Goal: Find specific page/section: Find specific page/section

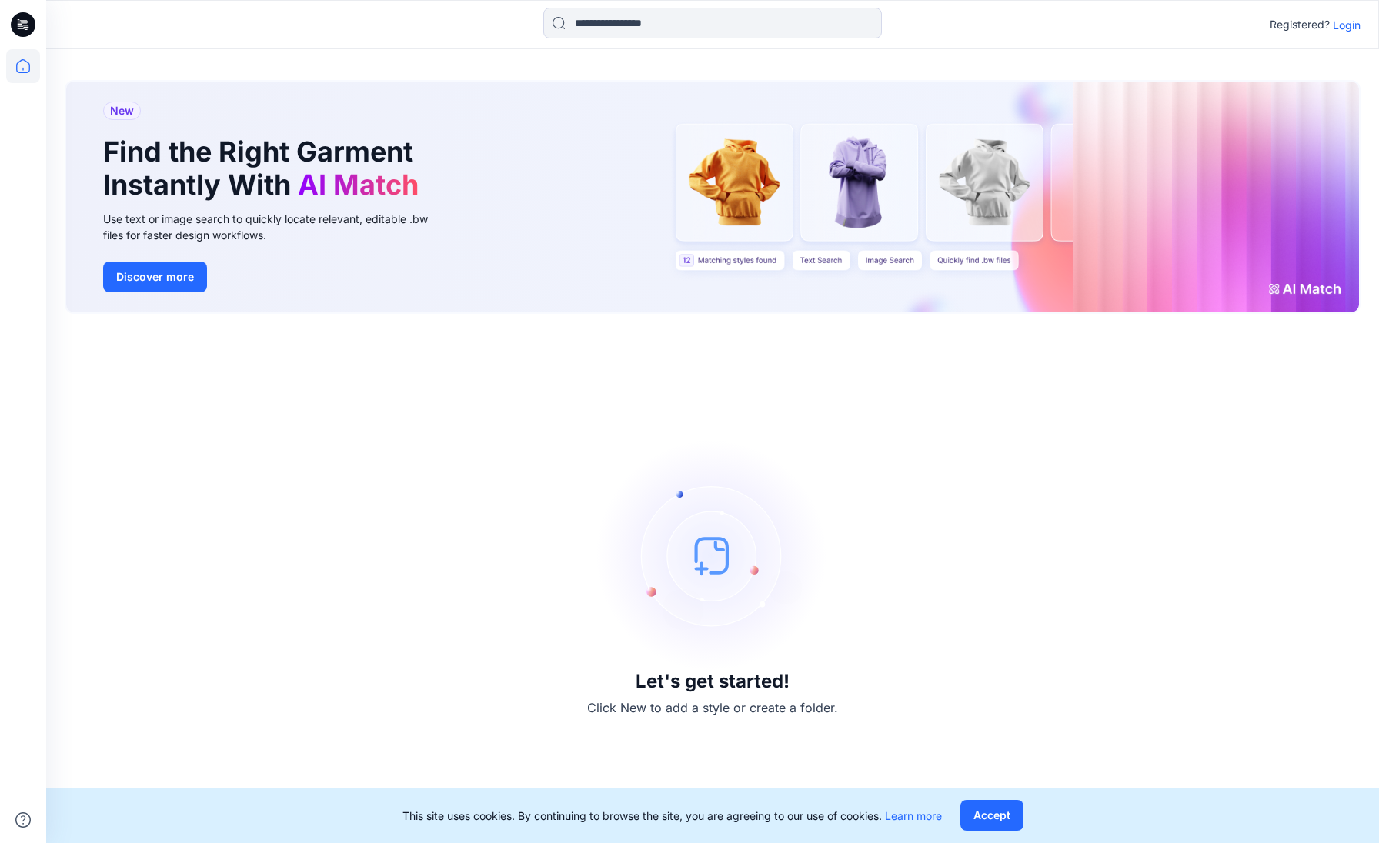
click at [1349, 25] on p "Login" at bounding box center [1347, 25] width 28 height 16
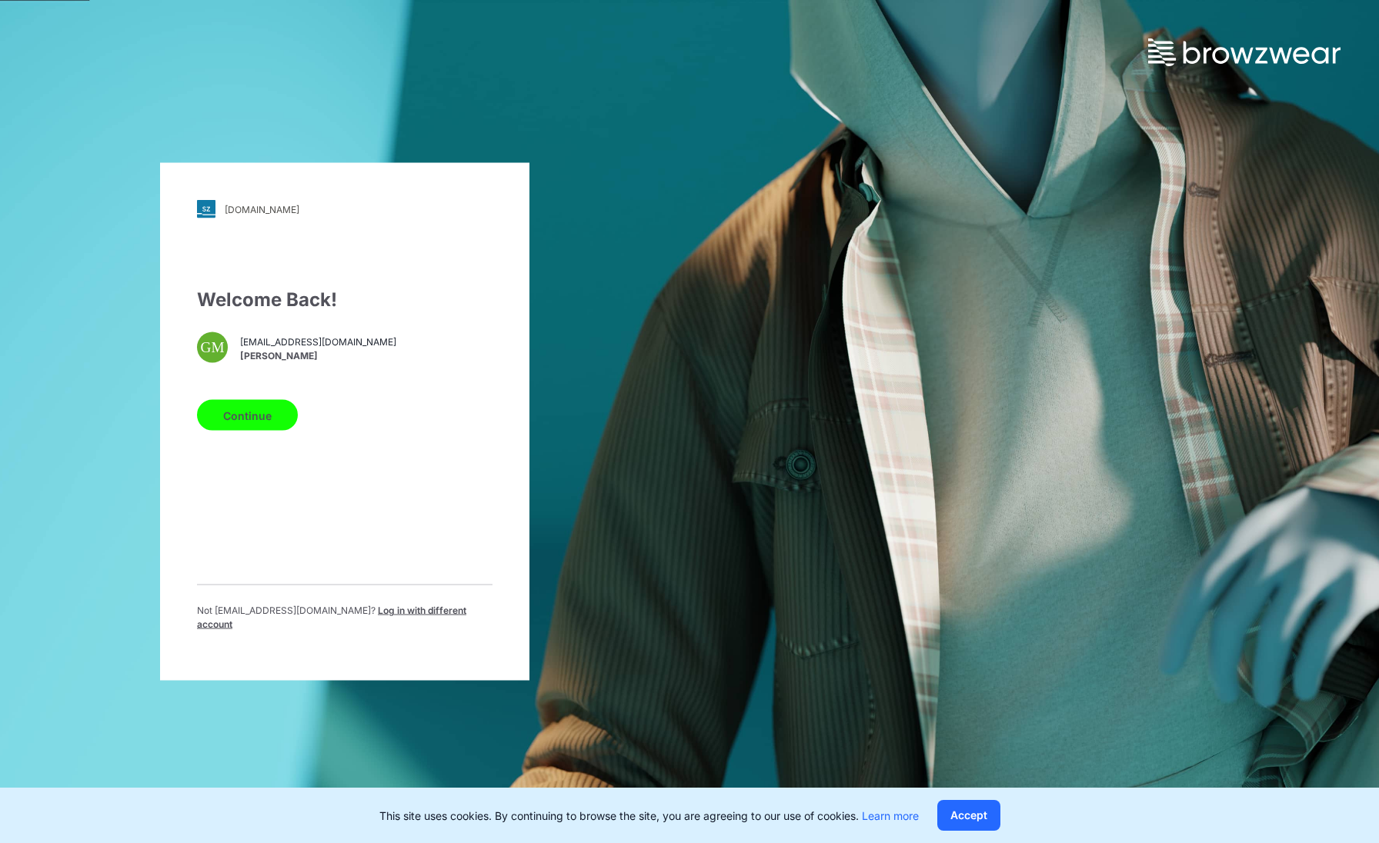
click at [265, 421] on button "Continue" at bounding box center [247, 415] width 101 height 31
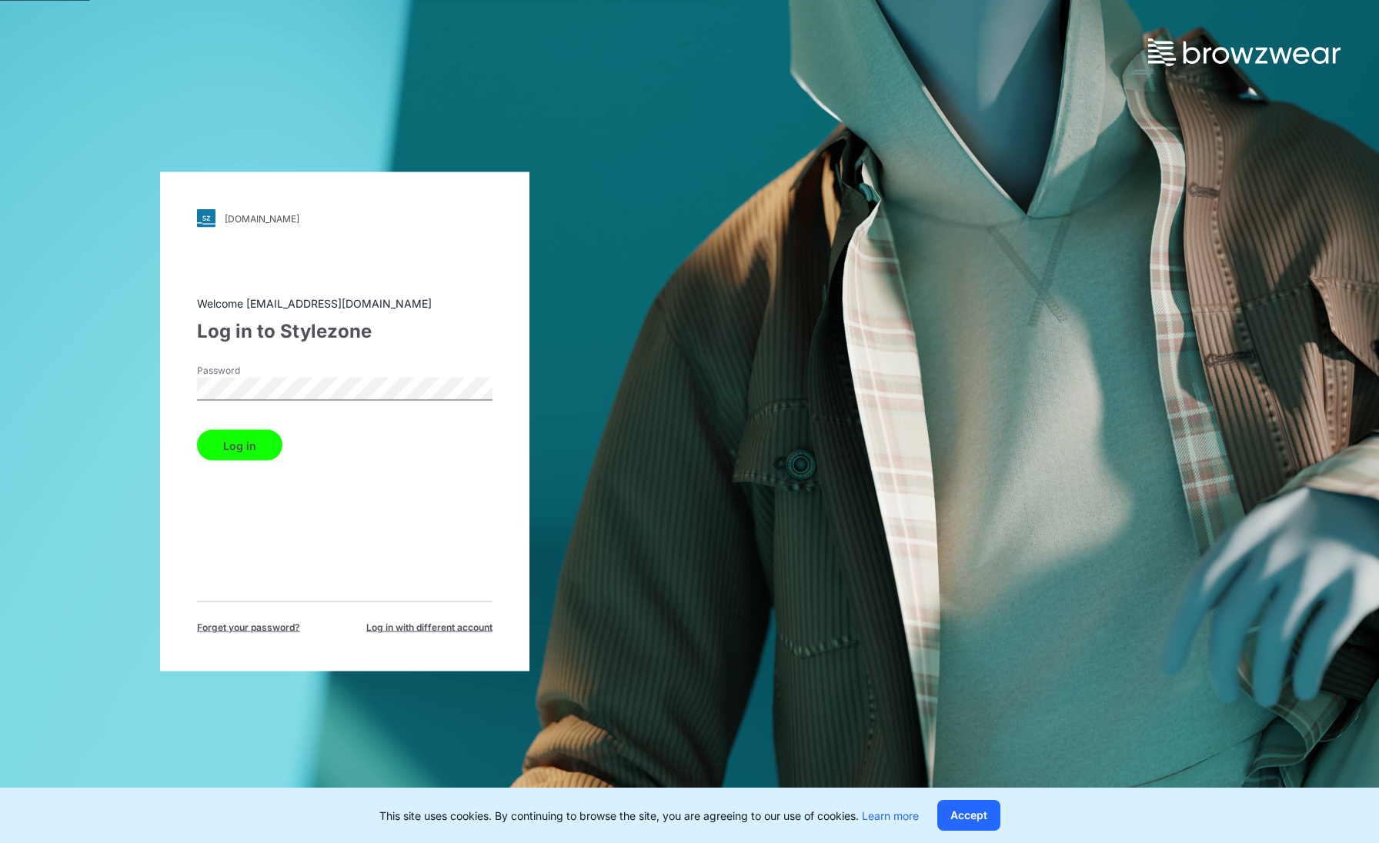
click at [197, 430] on button "Log in" at bounding box center [239, 445] width 85 height 31
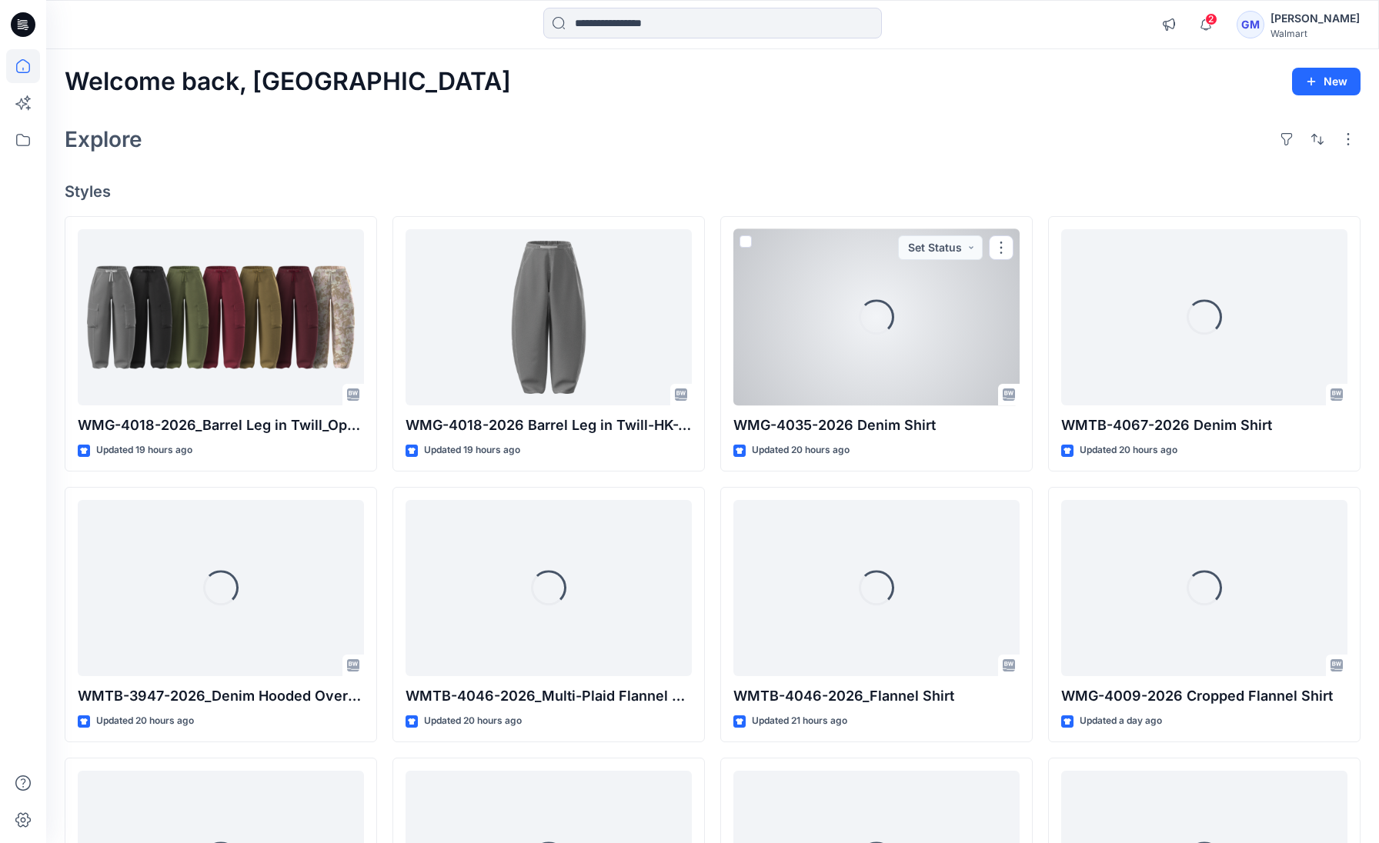
scroll to position [1, 0]
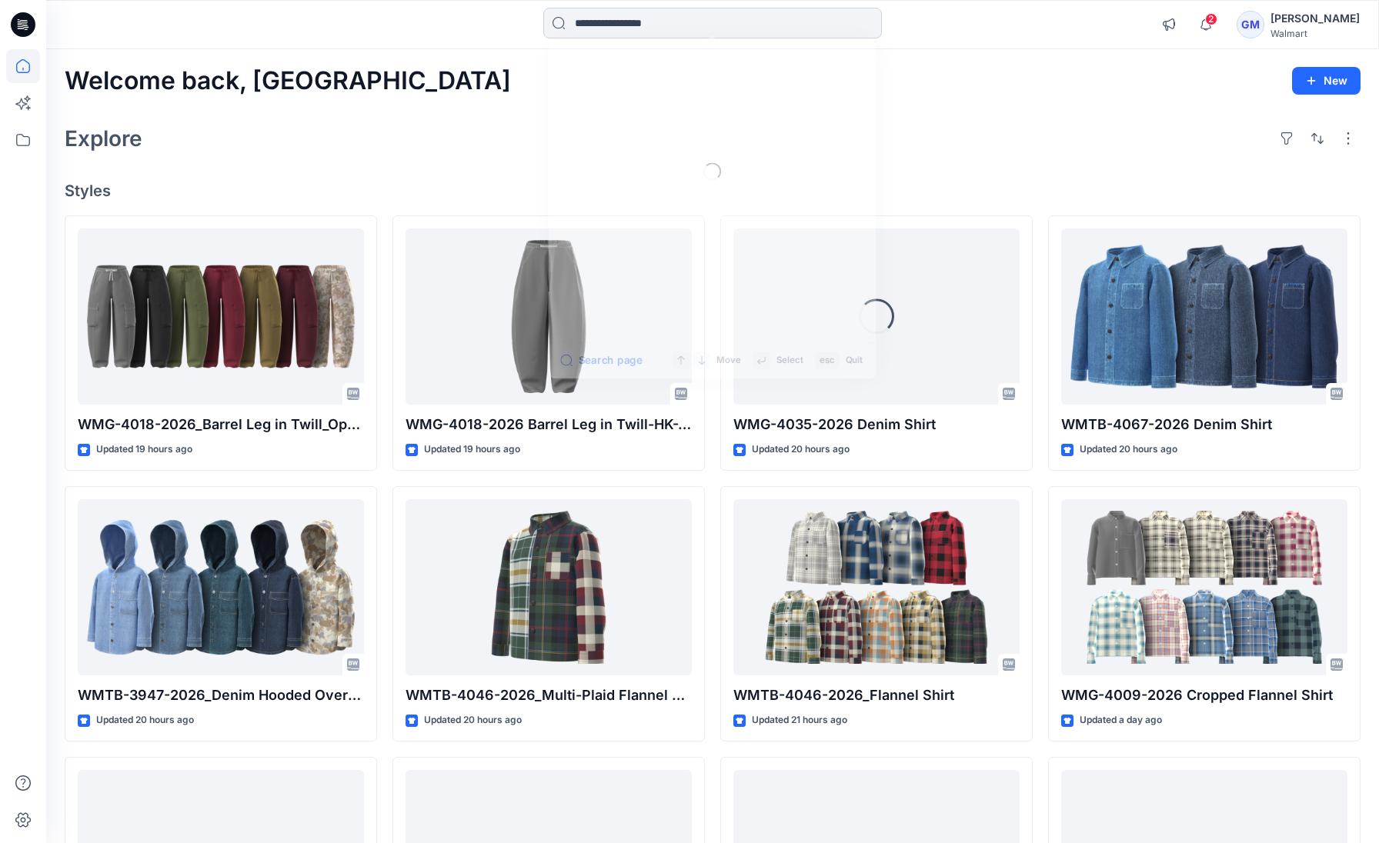
click at [622, 30] on input at bounding box center [712, 23] width 339 height 31
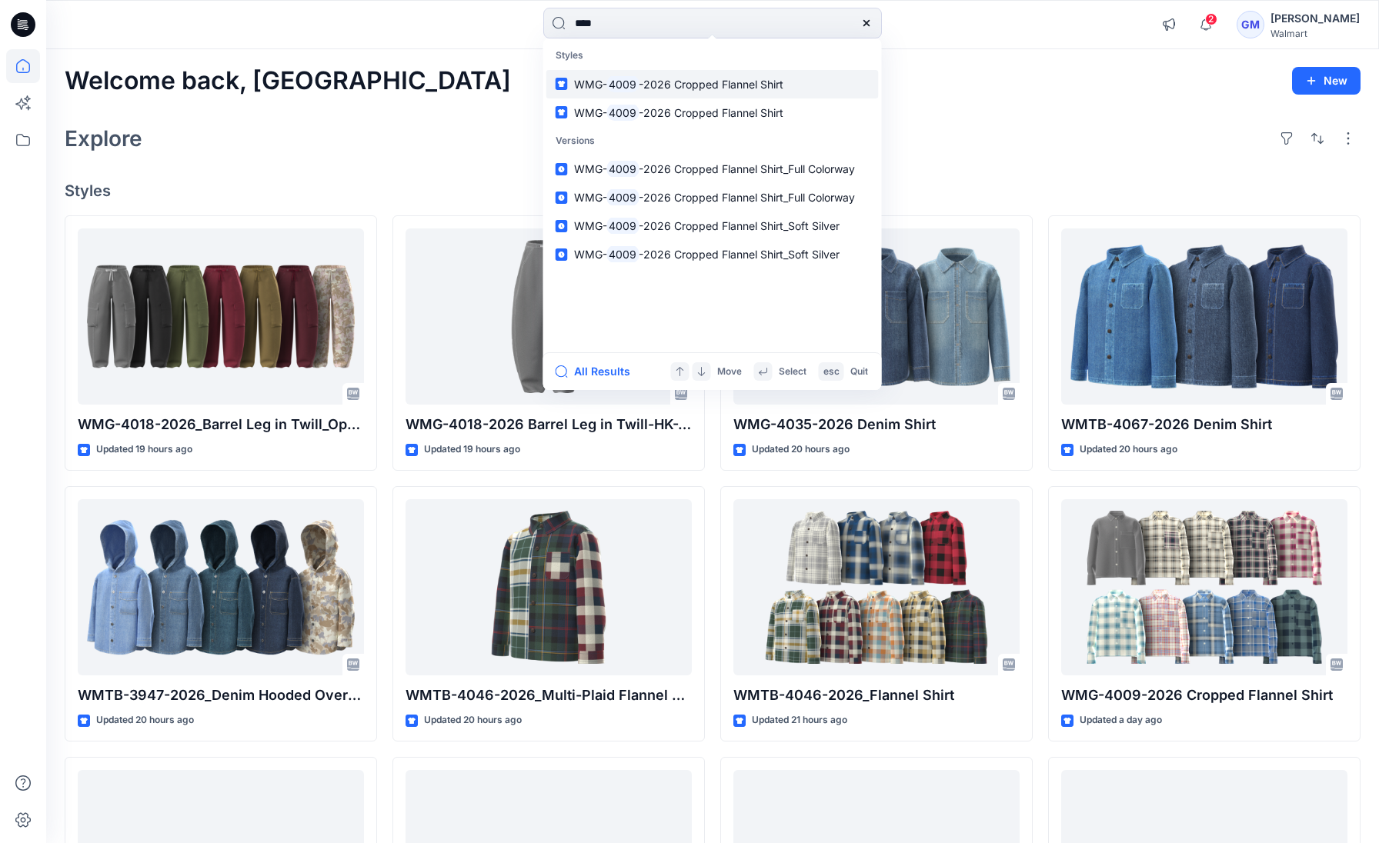
type input "****"
click at [650, 87] on span "-2026 Cropped Flannel Shirt" at bounding box center [711, 84] width 145 height 13
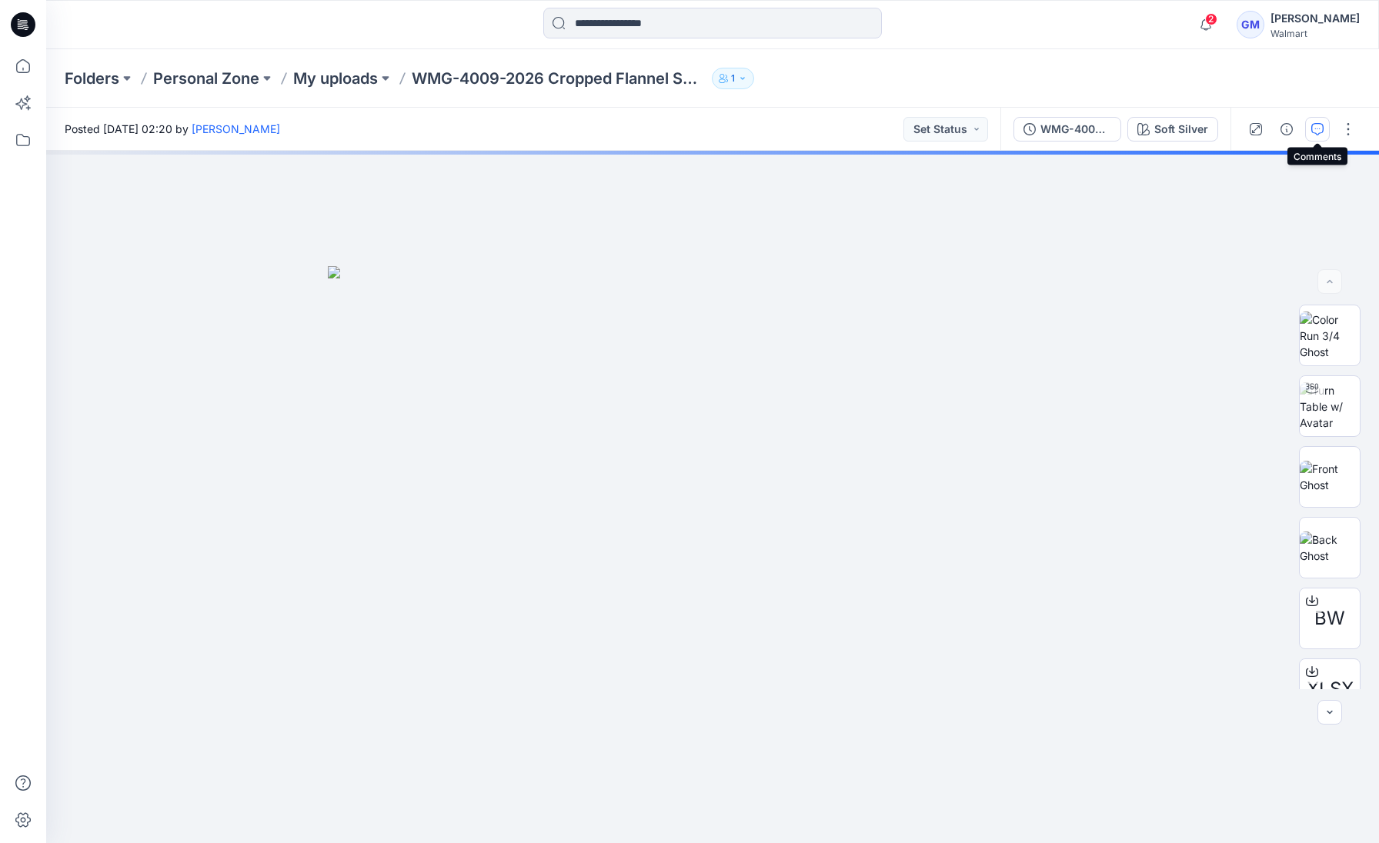
click at [1319, 128] on icon "button" at bounding box center [1317, 128] width 5 height 1
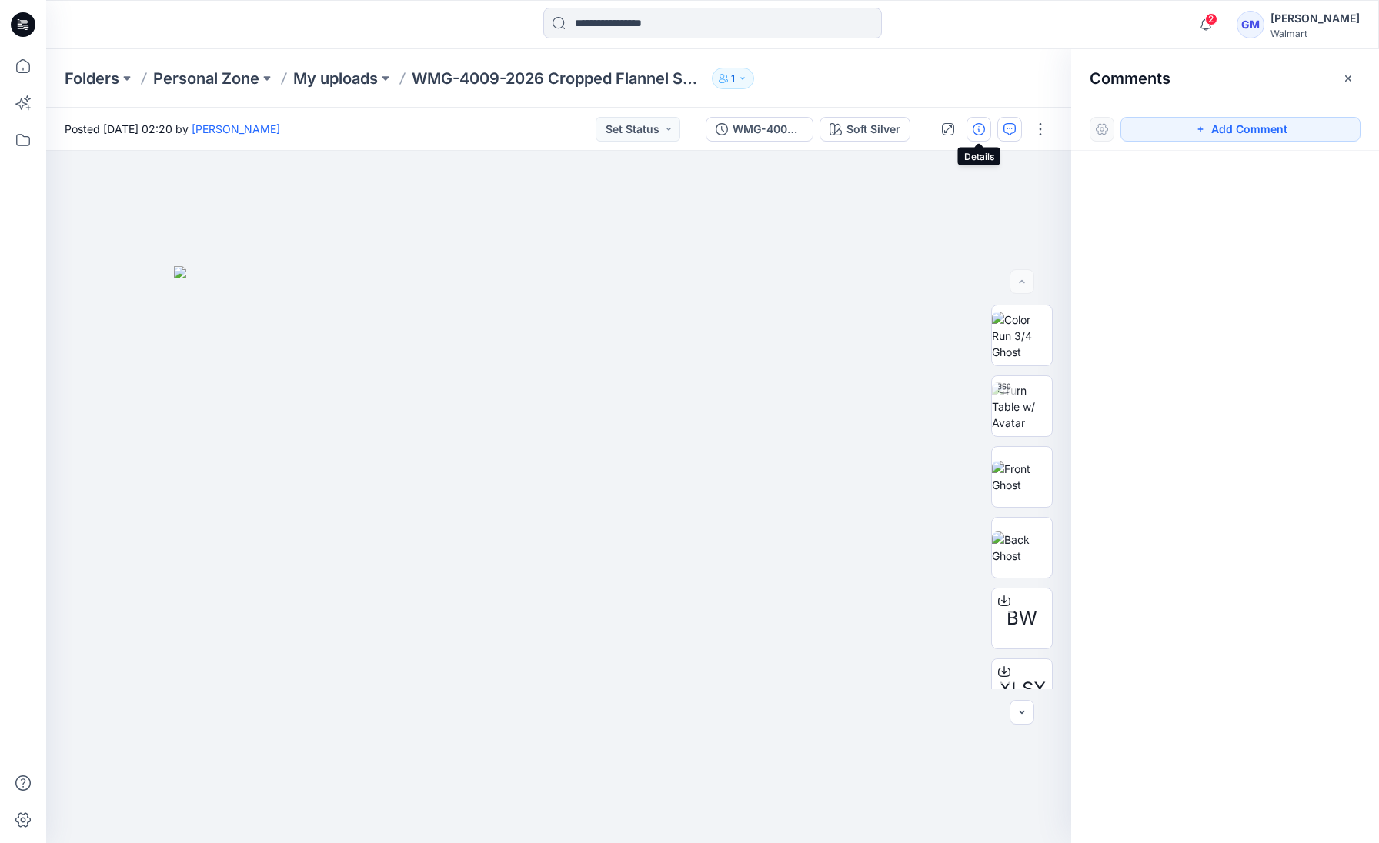
click at [977, 128] on icon "button" at bounding box center [979, 129] width 12 height 12
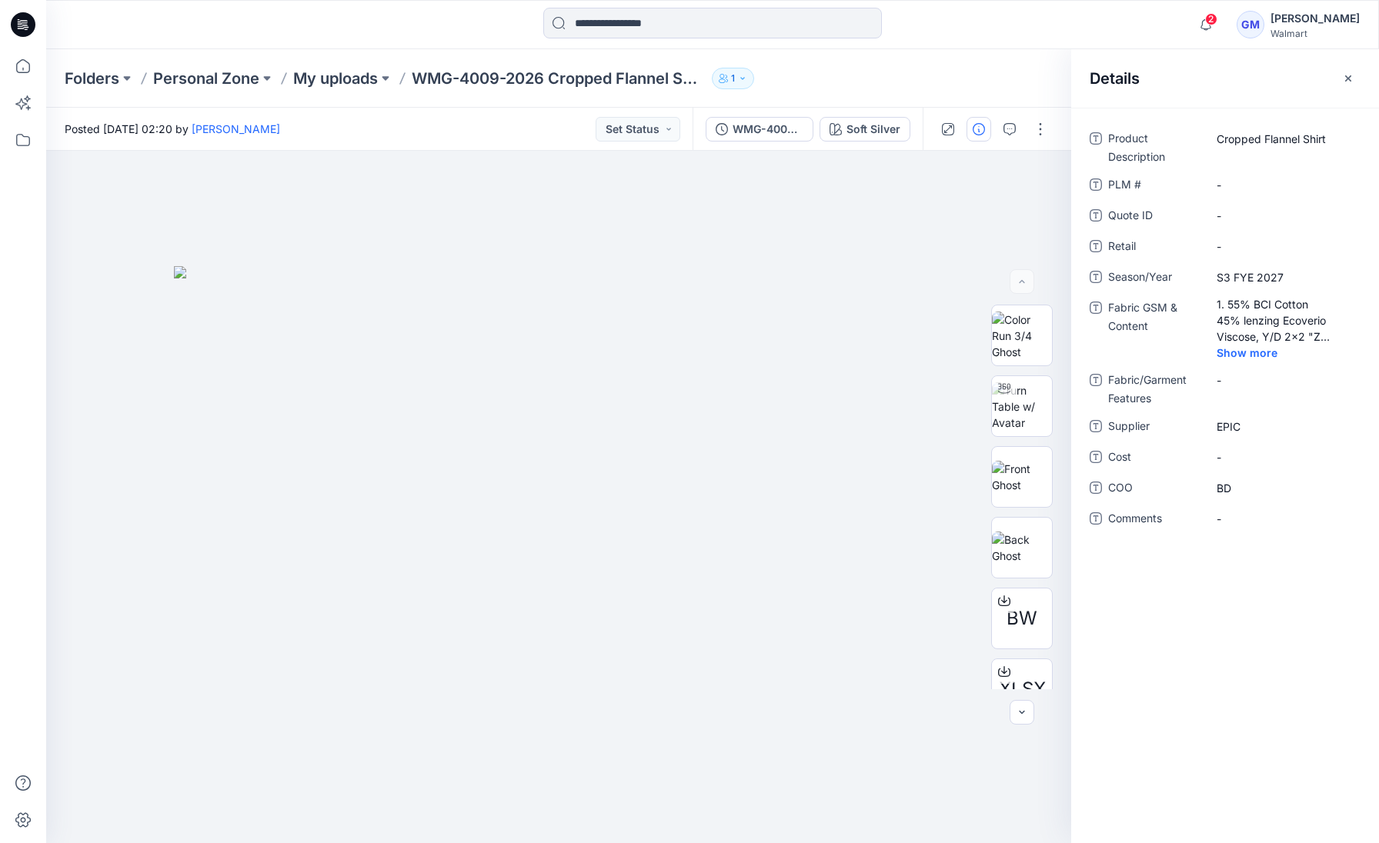
click at [739, 75] on button "1" at bounding box center [733, 79] width 42 height 22
click at [483, 171] on div at bounding box center [558, 497] width 1025 height 692
click at [773, 132] on div "WMG-4009-2026 Cropped Flannel Shirt_Full Colorway" at bounding box center [767, 129] width 71 height 17
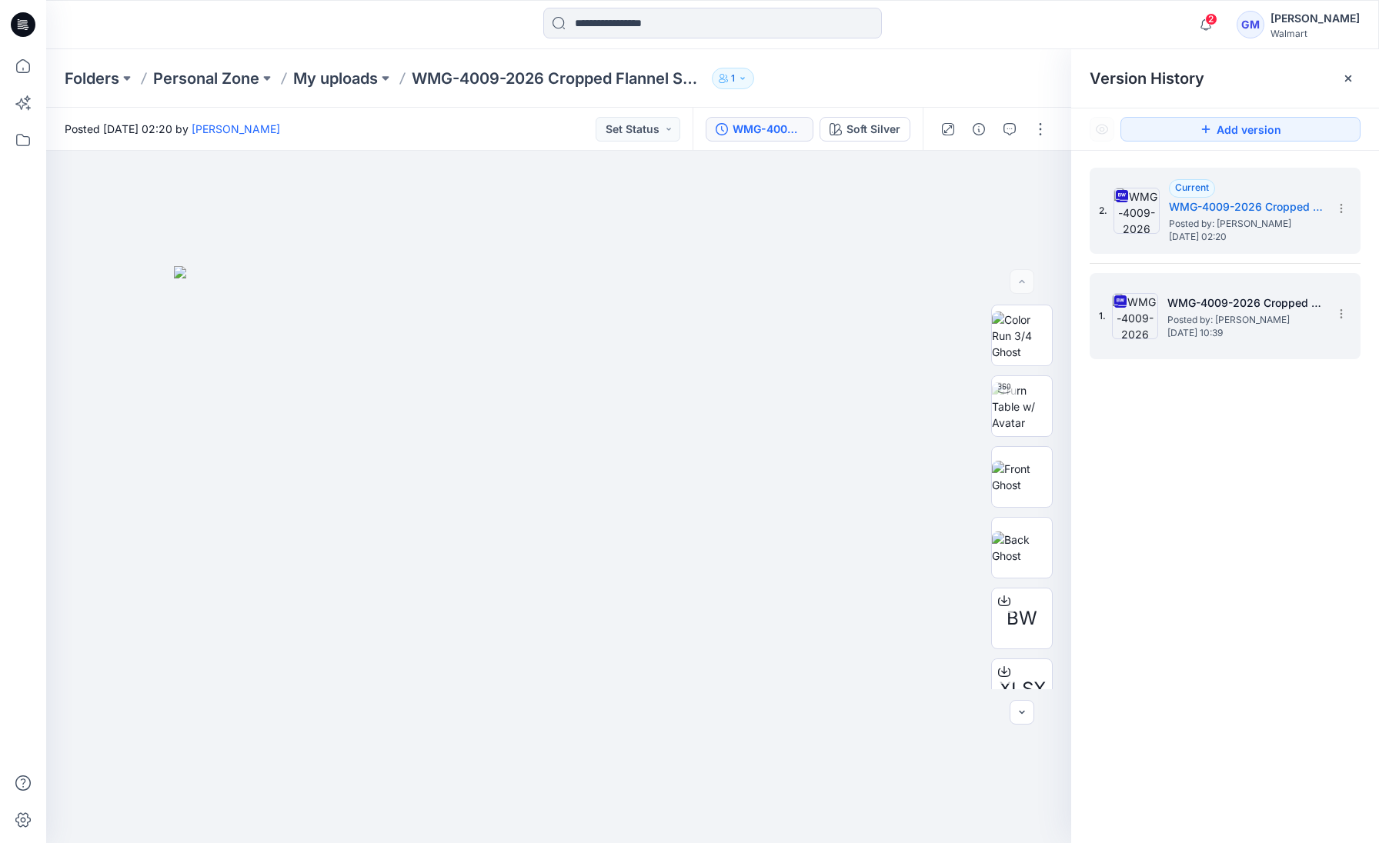
click at [1224, 309] on h5 "WMG-4009-2026 Cropped Flannel Shirt_Soft Silver" at bounding box center [1244, 303] width 154 height 18
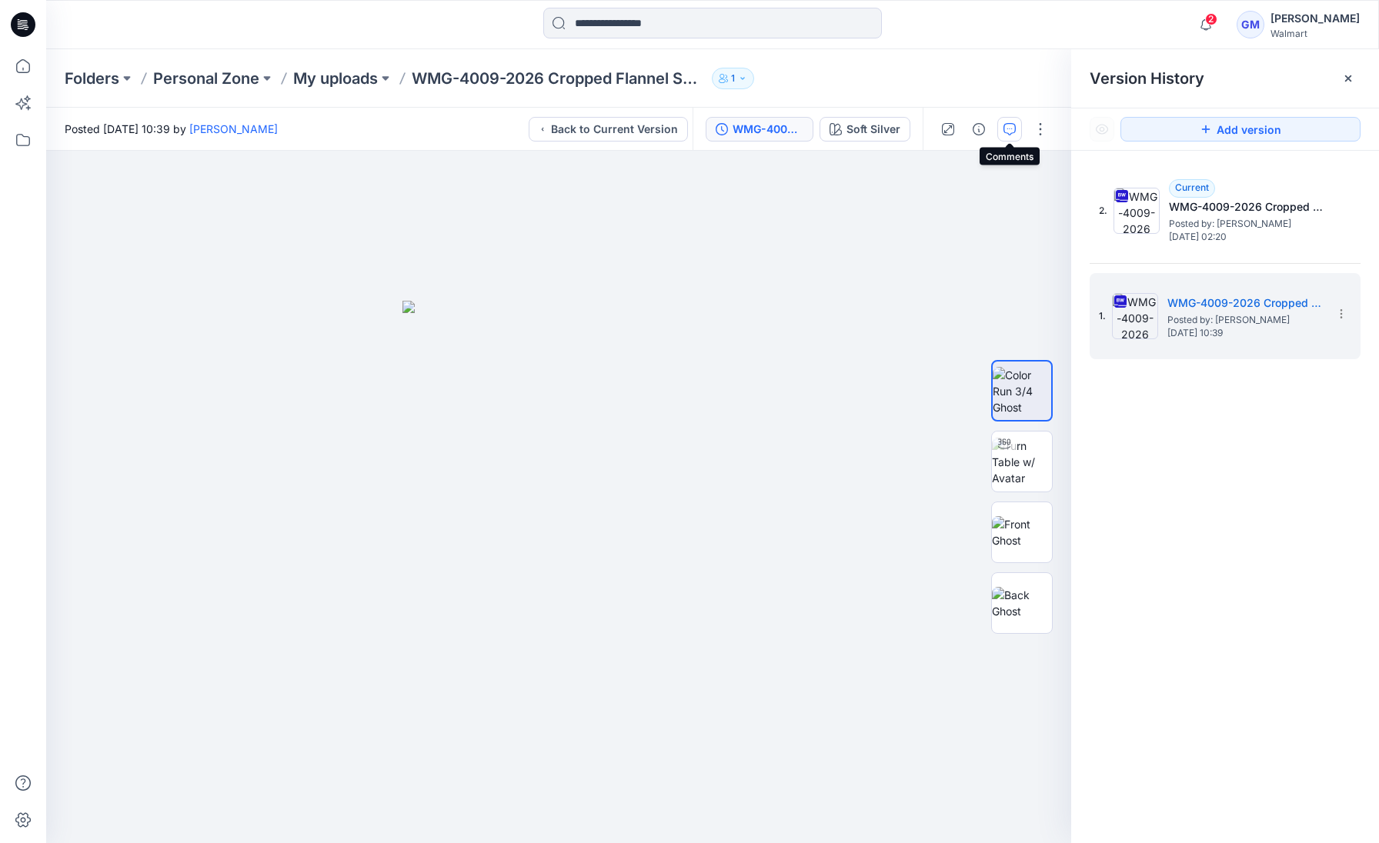
click at [1013, 132] on icon "button" at bounding box center [1009, 129] width 12 height 12
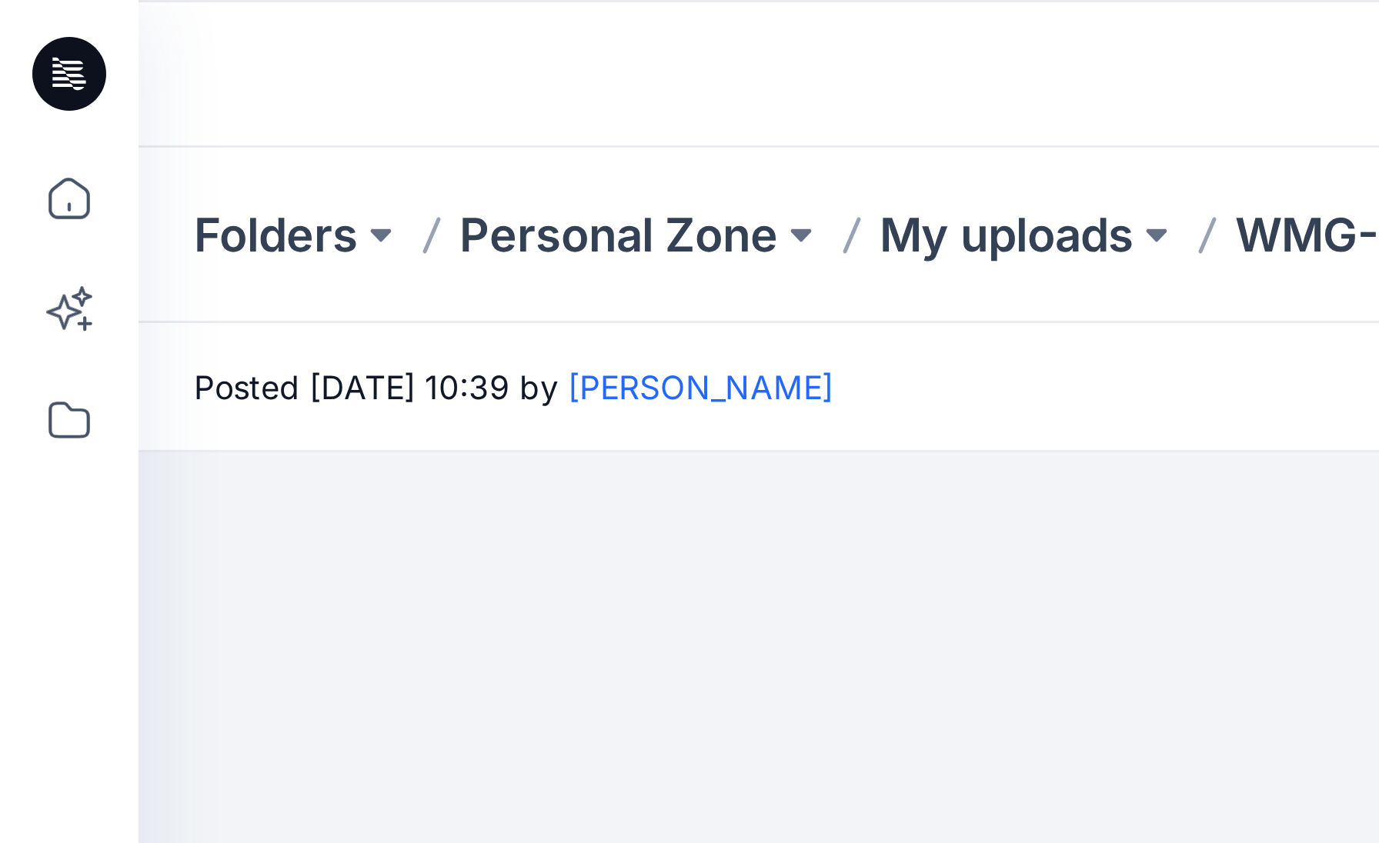
click at [348, 27] on div at bounding box center [212, 25] width 333 height 34
